Goal: Task Accomplishment & Management: Use online tool/utility

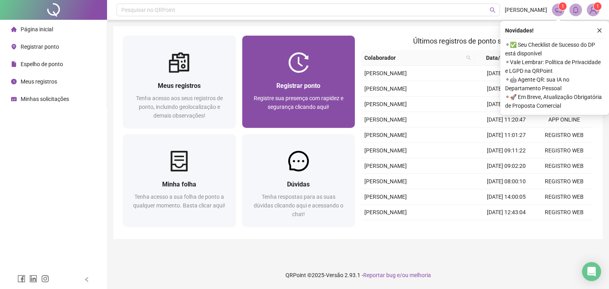
click at [294, 80] on div "Registrar ponto Registre sua presença com rapidez e segurança clicando aqui!" at bounding box center [298, 100] width 113 height 55
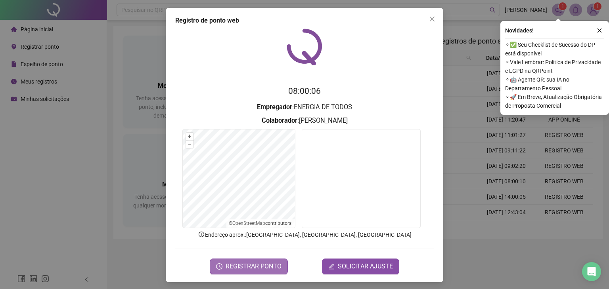
click at [241, 267] on span "REGISTRAR PONTO" at bounding box center [253, 267] width 56 height 10
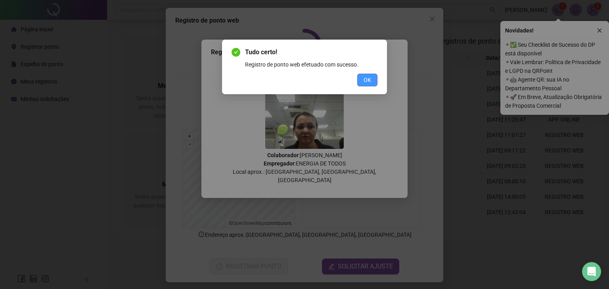
click at [366, 81] on span "OK" at bounding box center [367, 80] width 8 height 9
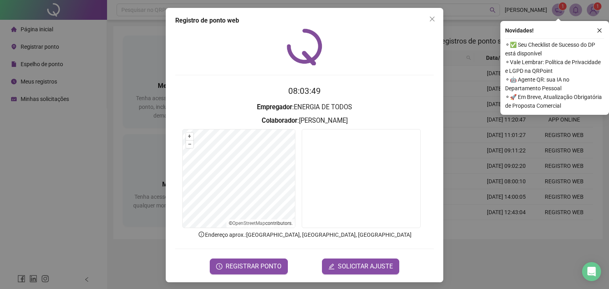
click at [52, 181] on div "Registro de ponto web 08:03:49 Empregador : ENERGIA DE TODOS Colaborador : [PER…" at bounding box center [304, 144] width 609 height 289
